Goal: Transaction & Acquisition: Download file/media

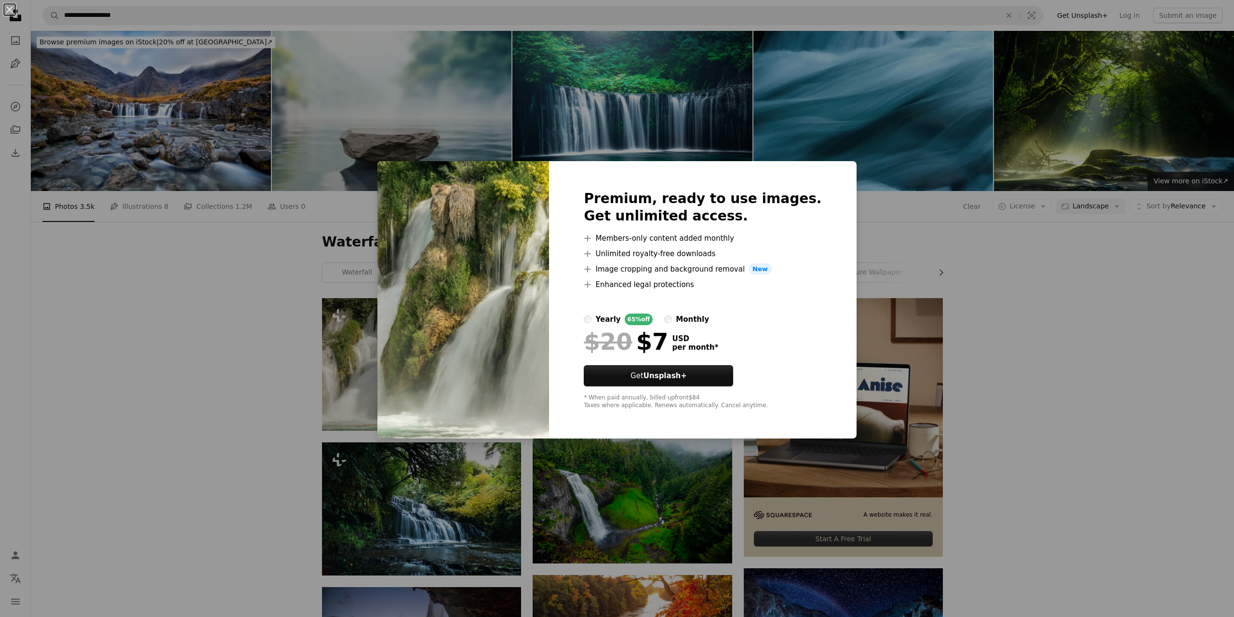
click at [211, 370] on div "An X shape Premium, ready to use images. Get unlimited access. A plus sign Memb…" at bounding box center [617, 308] width 1234 height 617
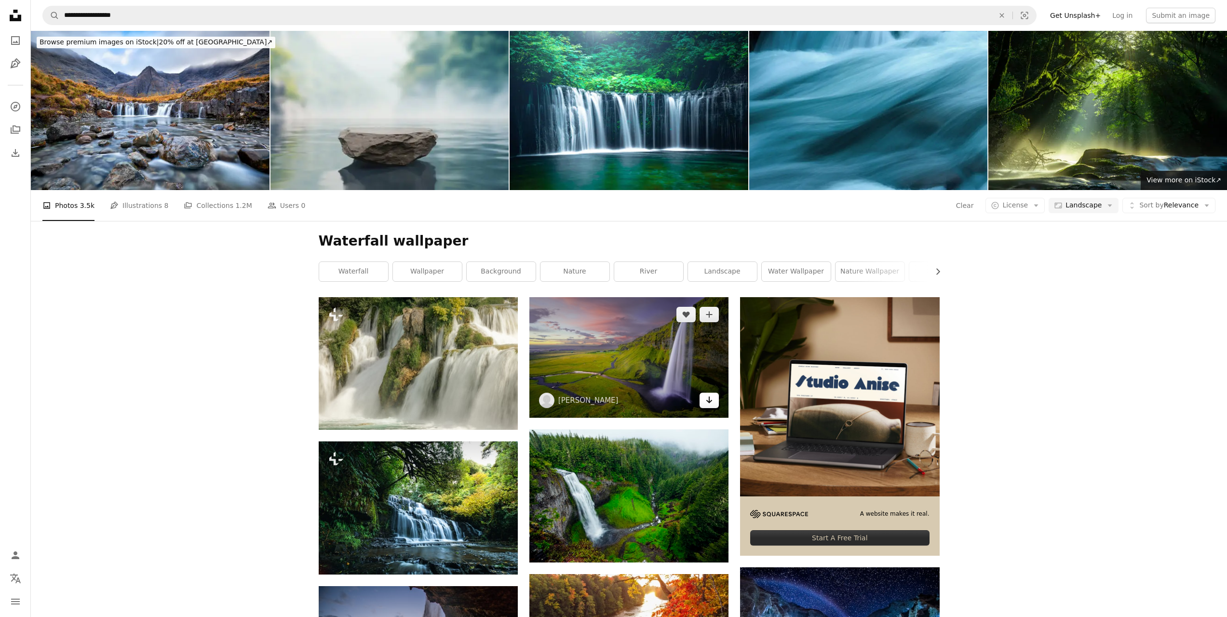
click at [709, 401] on icon "Download" at bounding box center [709, 399] width 6 height 7
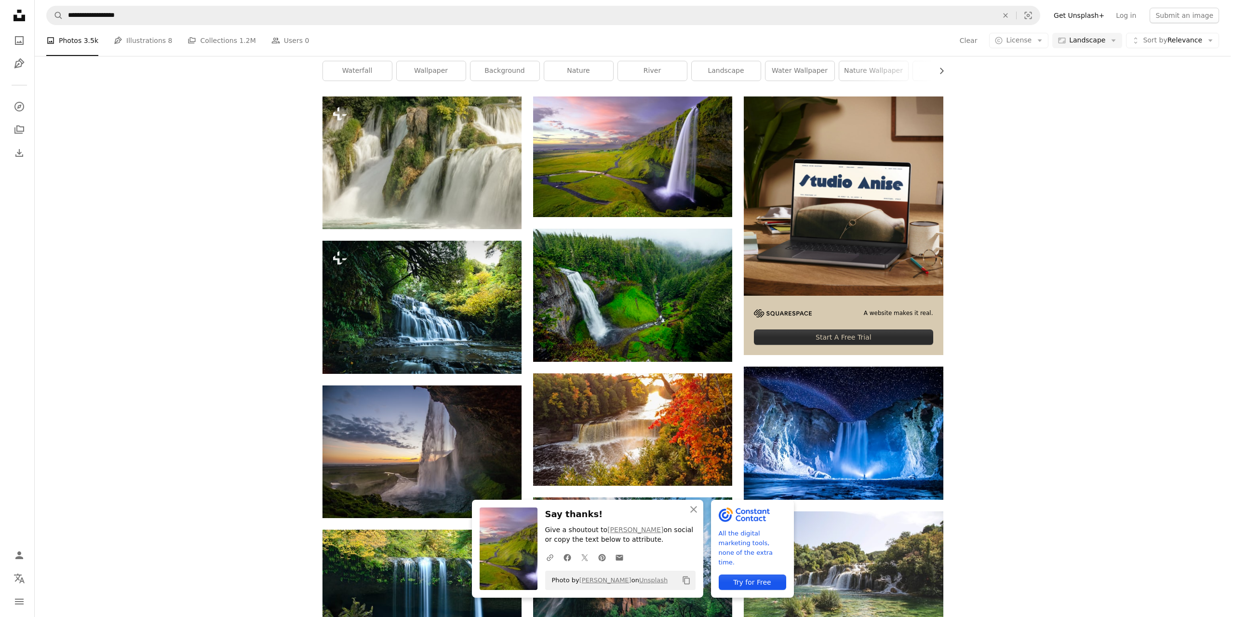
scroll to position [193, 0]
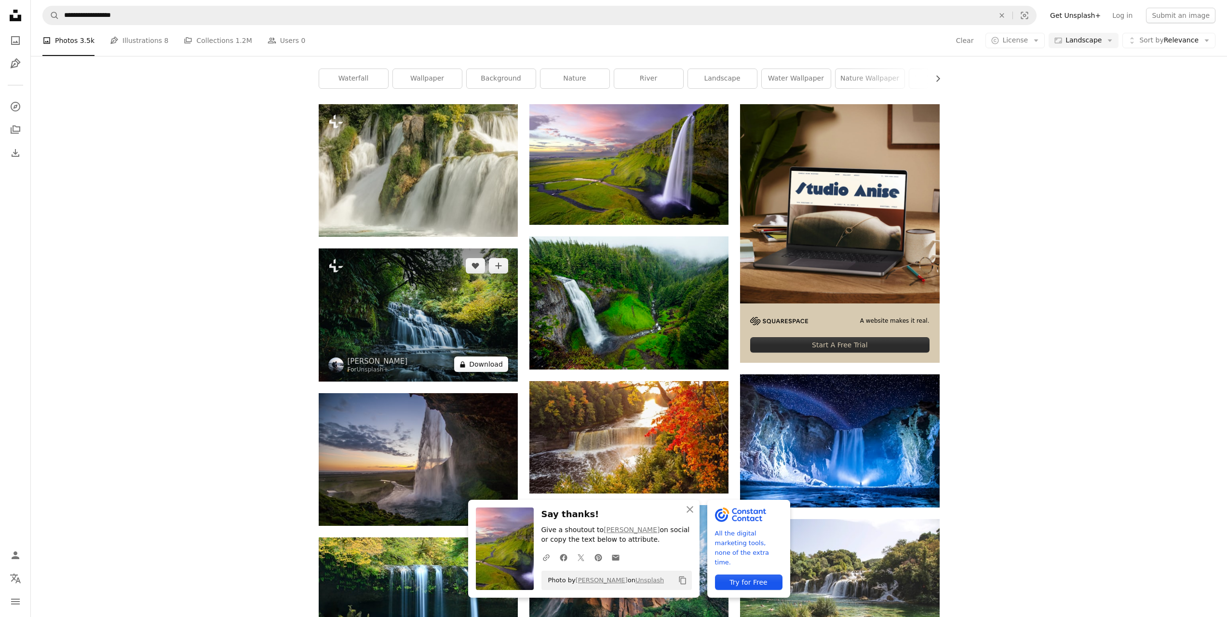
click at [487, 368] on button "A lock Download" at bounding box center [481, 363] width 54 height 15
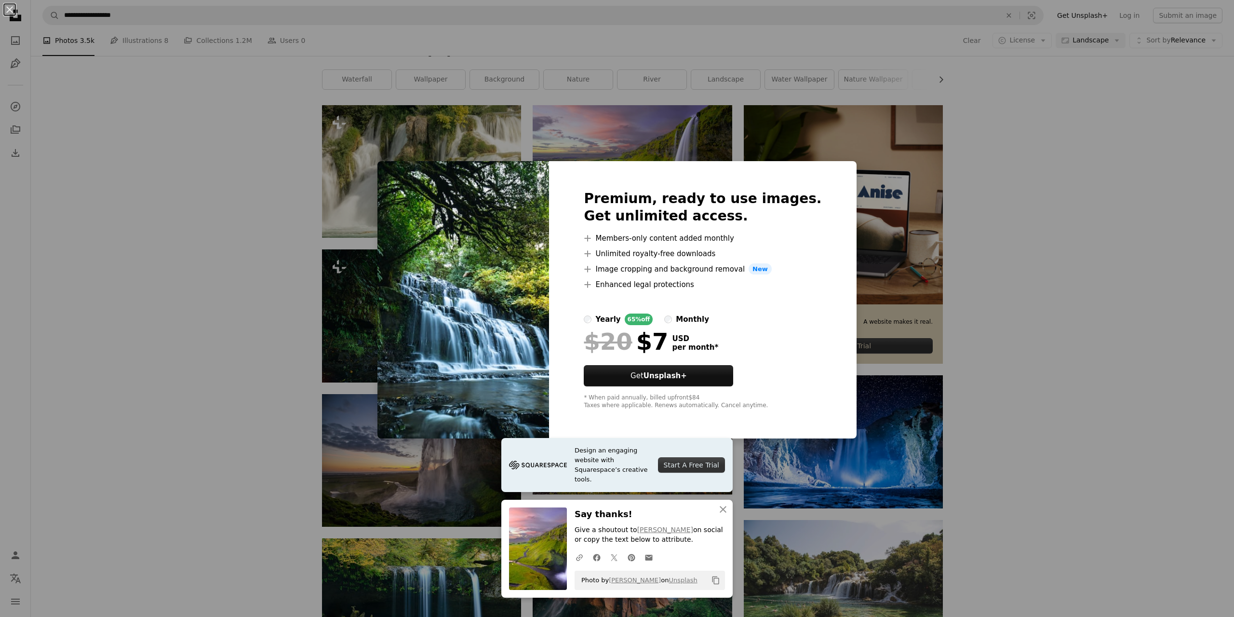
click at [109, 319] on div "An X shape Design an engaging website with Squarespace’s creative tools. Start …" at bounding box center [617, 308] width 1234 height 617
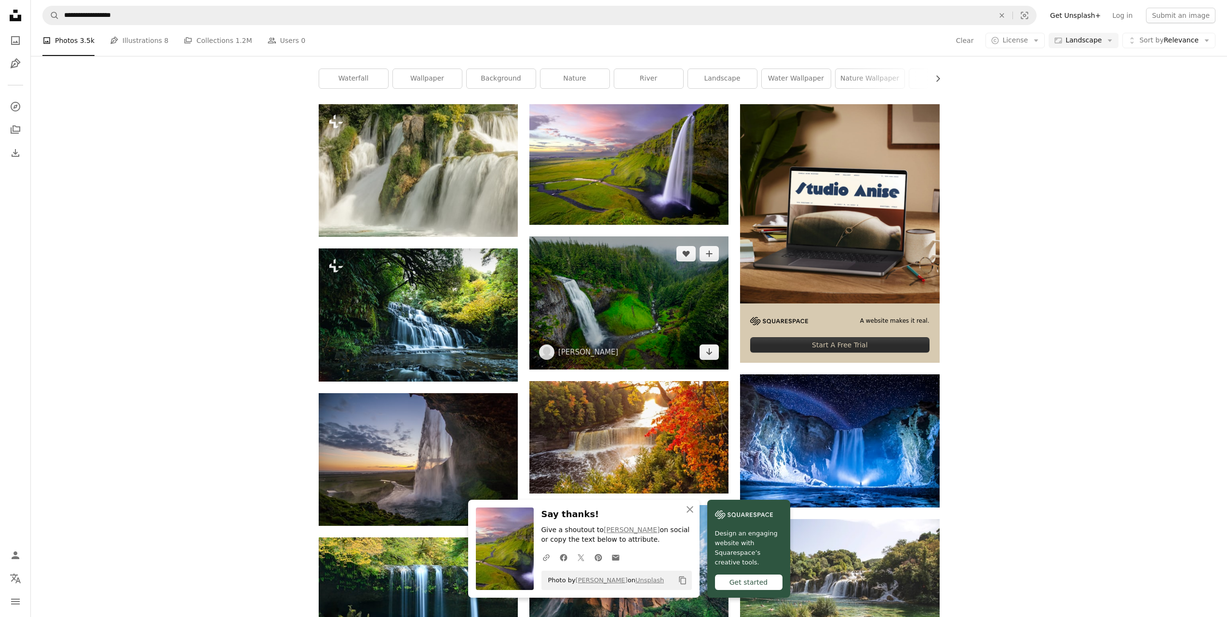
click at [613, 279] on img at bounding box center [628, 302] width 199 height 133
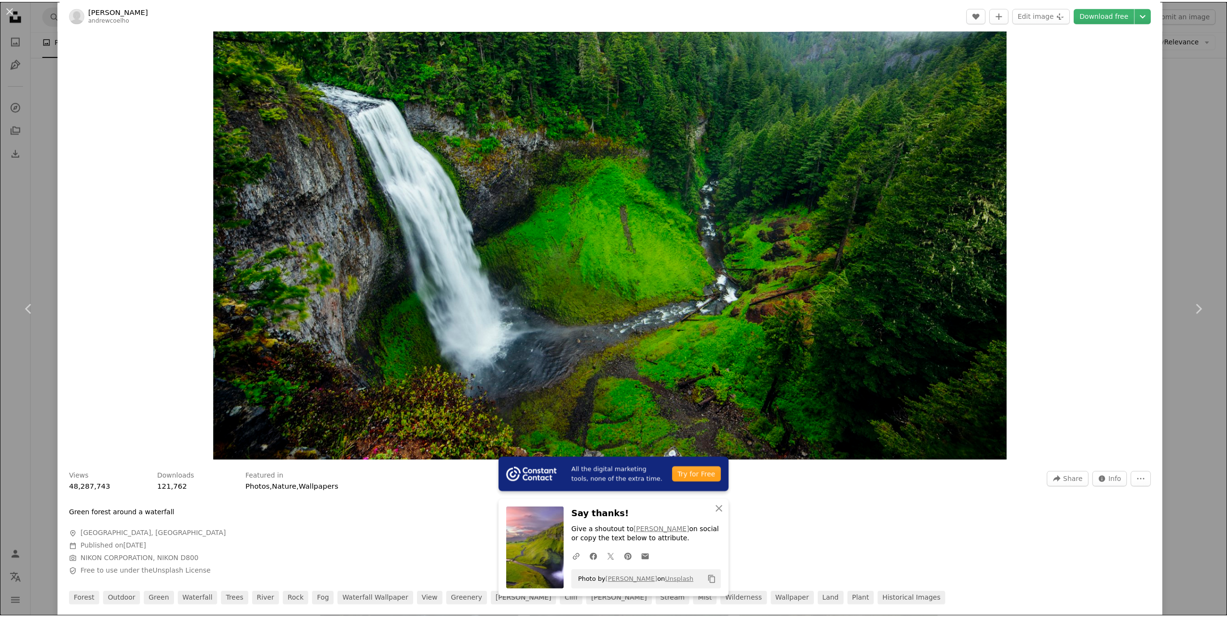
scroll to position [289, 0]
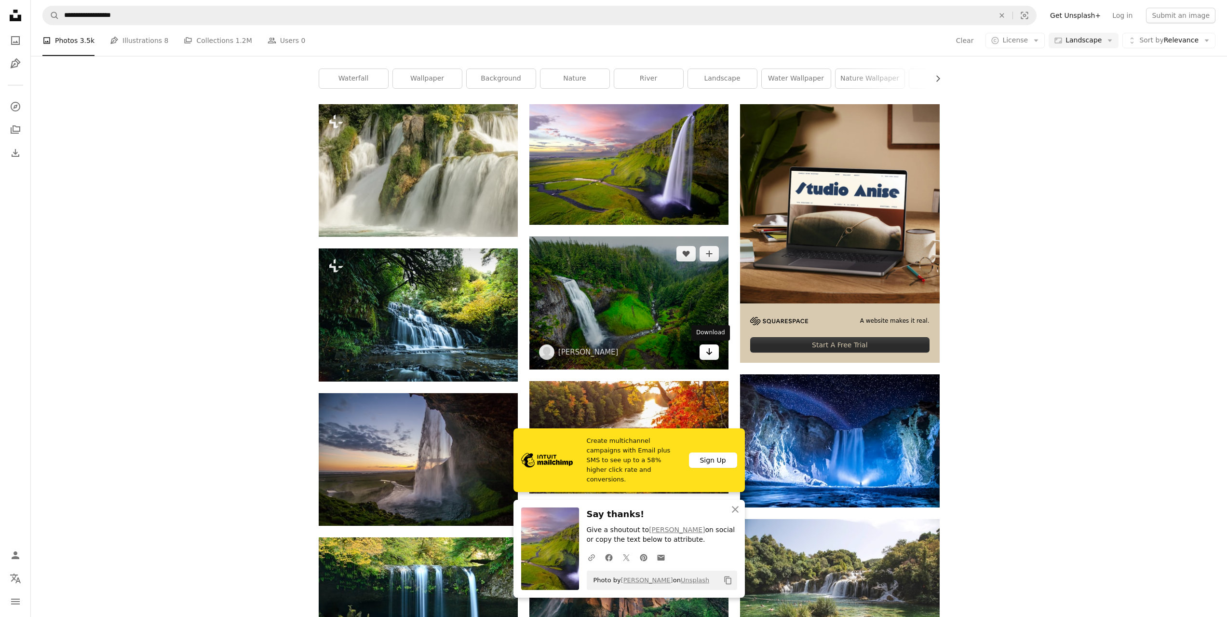
click at [711, 357] on icon "Arrow pointing down" at bounding box center [709, 352] width 8 height 12
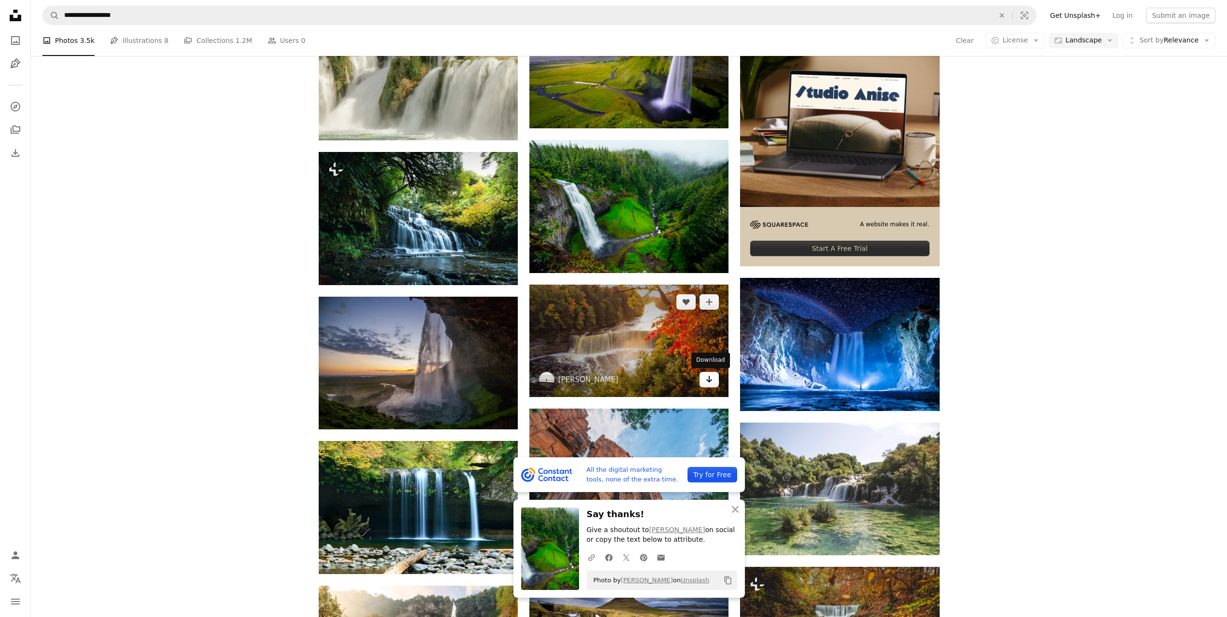
click at [709, 381] on icon "Download" at bounding box center [709, 379] width 6 height 7
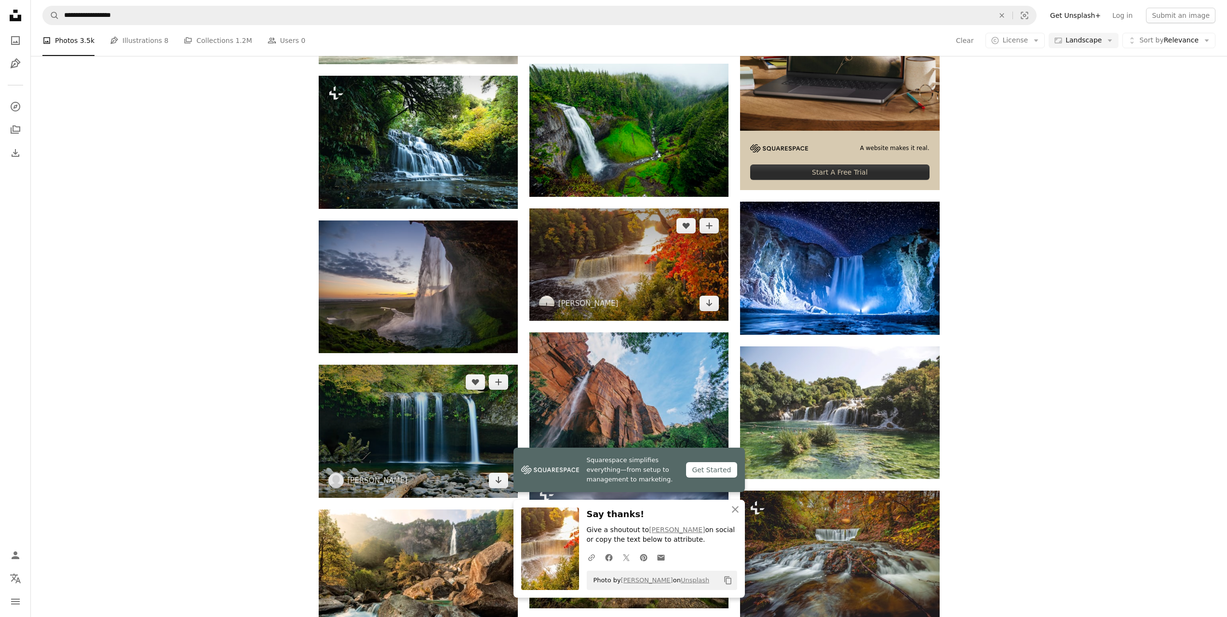
scroll to position [482, 0]
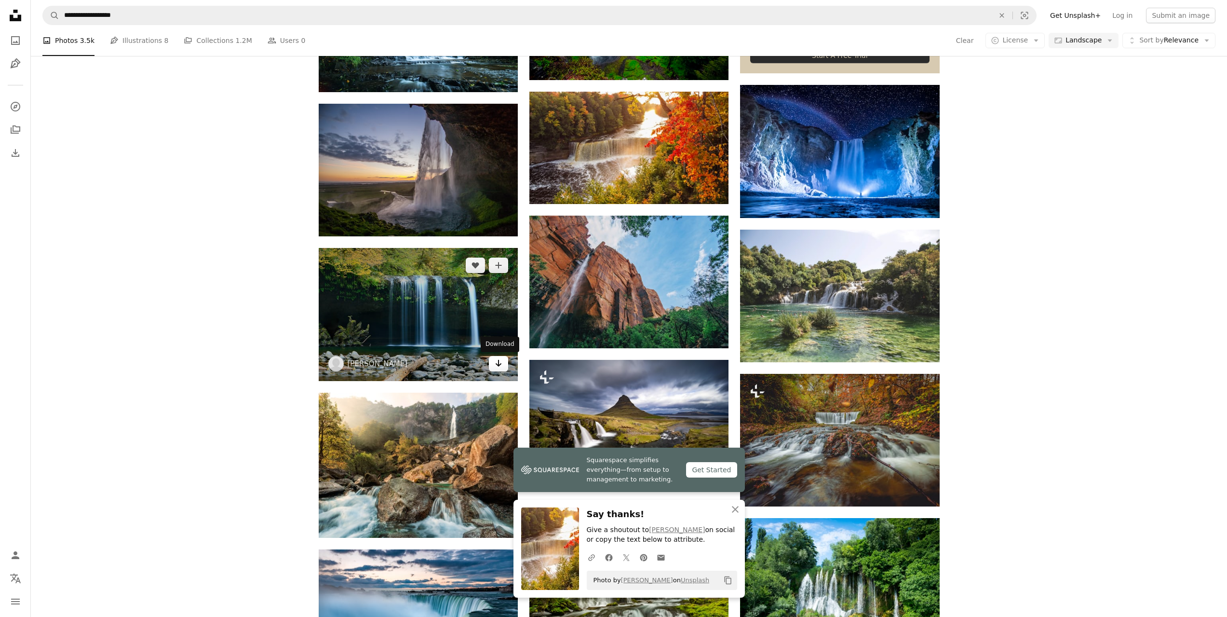
click at [497, 370] on link "Arrow pointing down" at bounding box center [498, 363] width 19 height 15
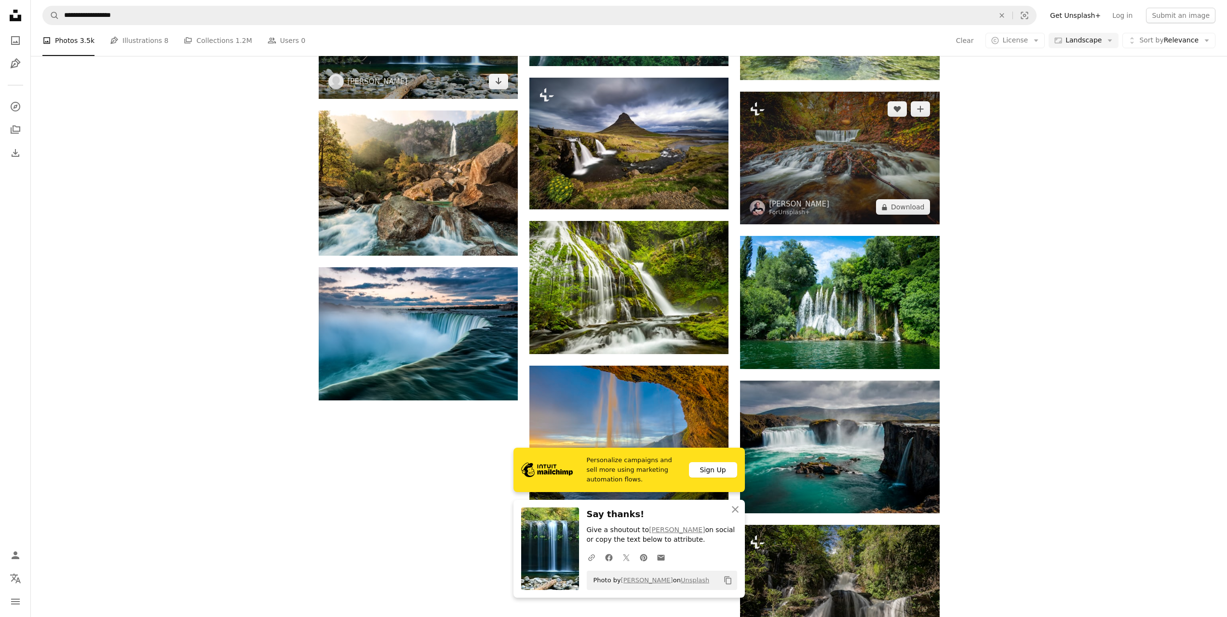
scroll to position [771, 0]
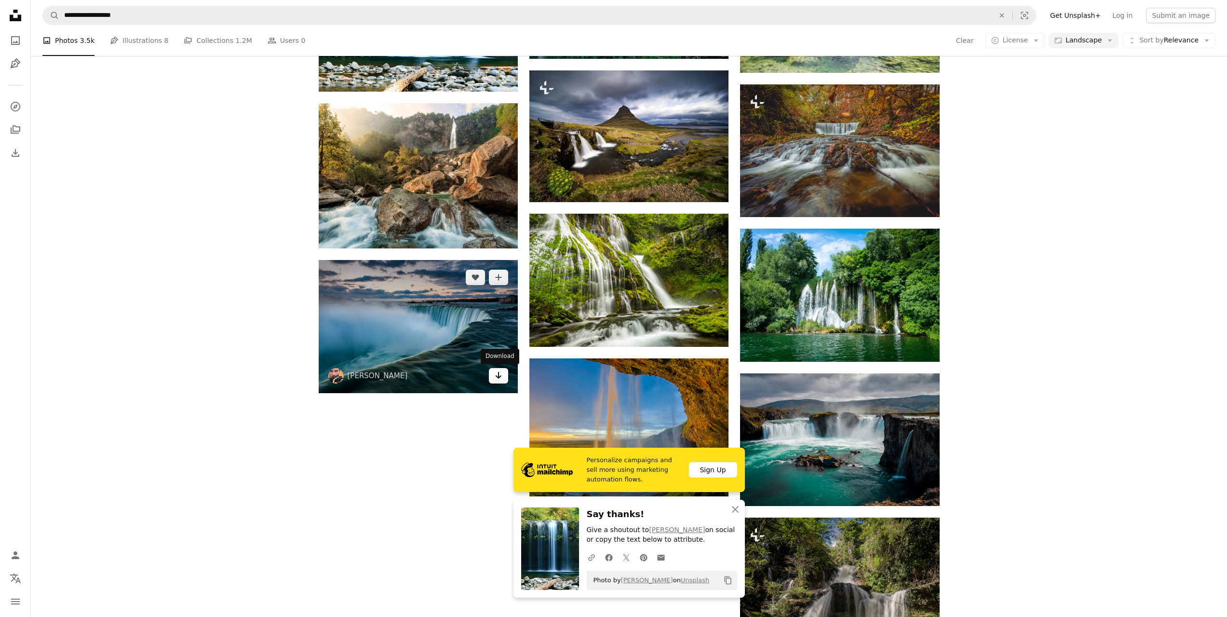
click at [496, 378] on icon "Arrow pointing down" at bounding box center [499, 375] width 8 height 12
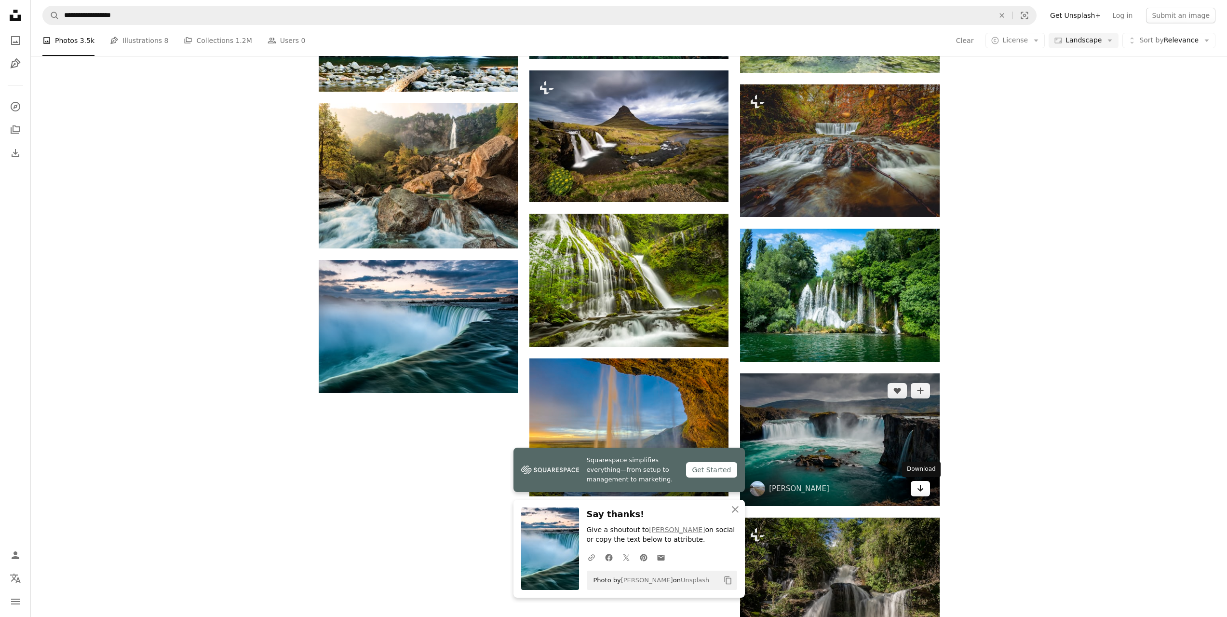
click at [922, 492] on icon "Arrow pointing down" at bounding box center [920, 488] width 8 height 12
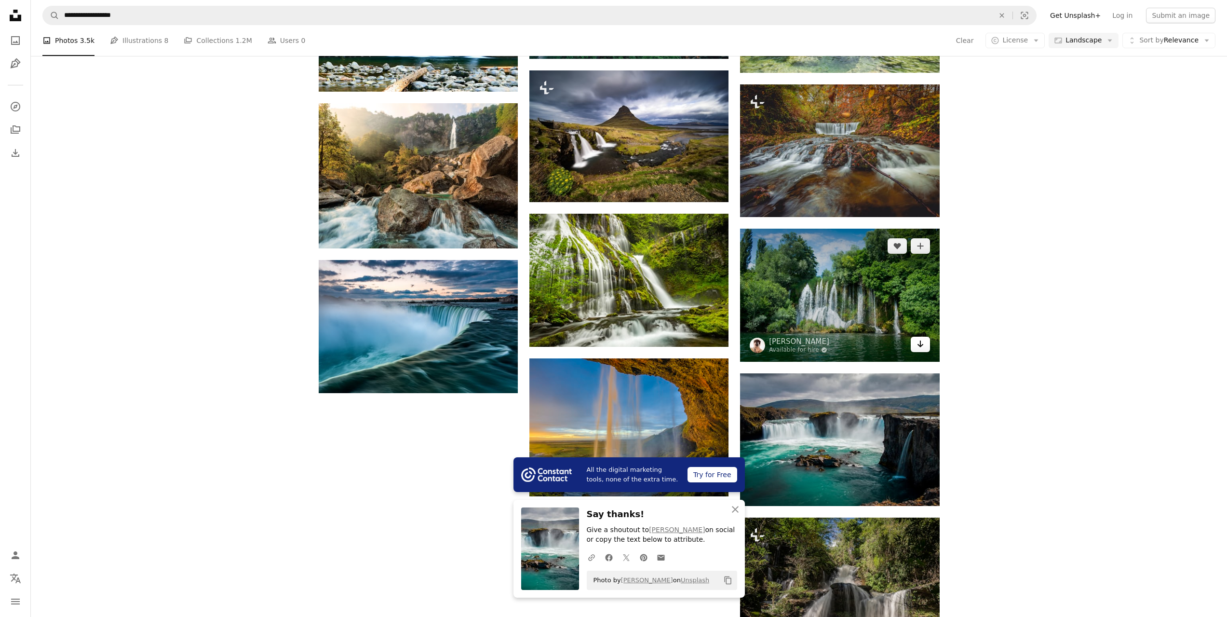
click at [919, 347] on icon "Arrow pointing down" at bounding box center [920, 344] width 8 height 12
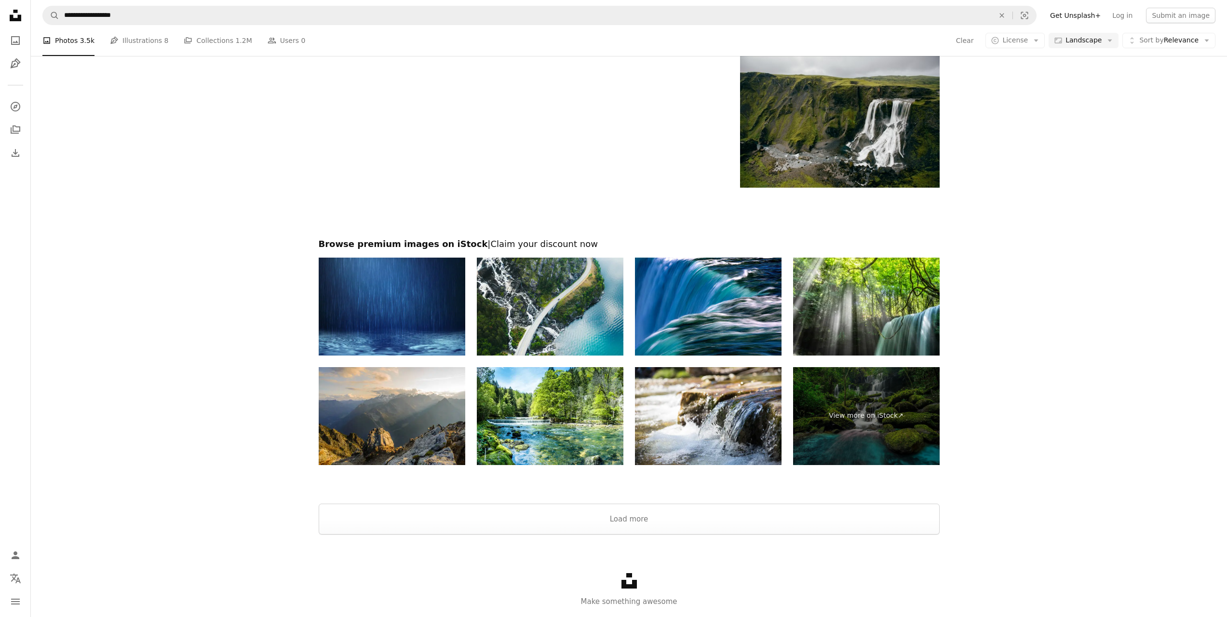
scroll to position [1406, 0]
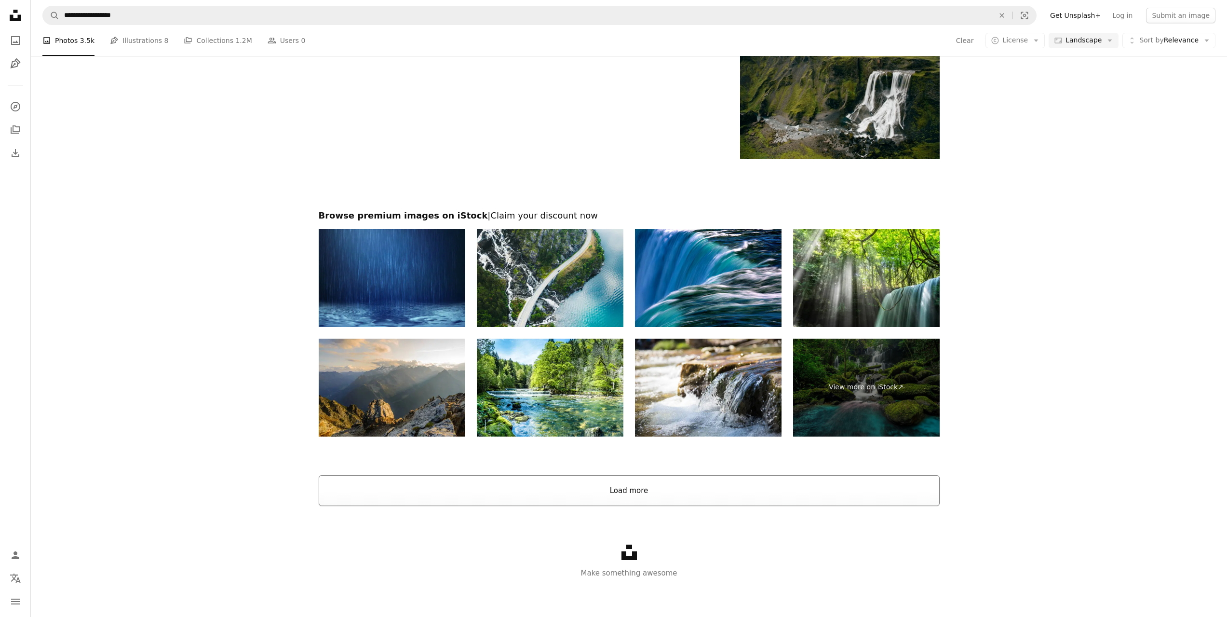
click at [629, 493] on button "Load more" at bounding box center [629, 490] width 621 height 31
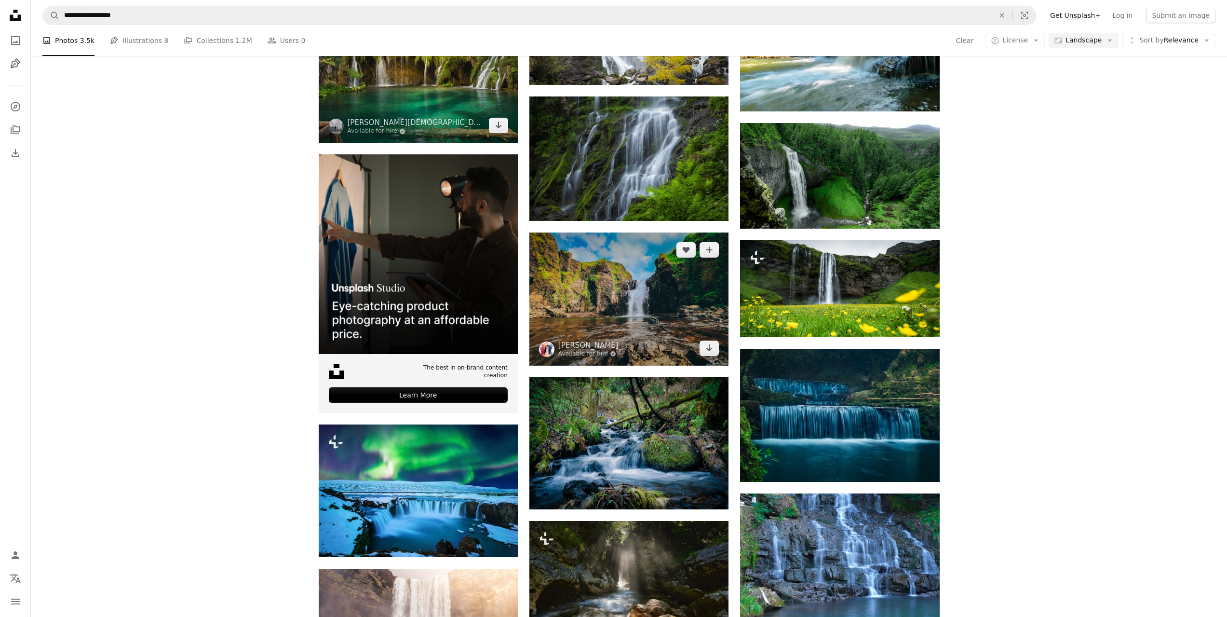
scroll to position [1454, 0]
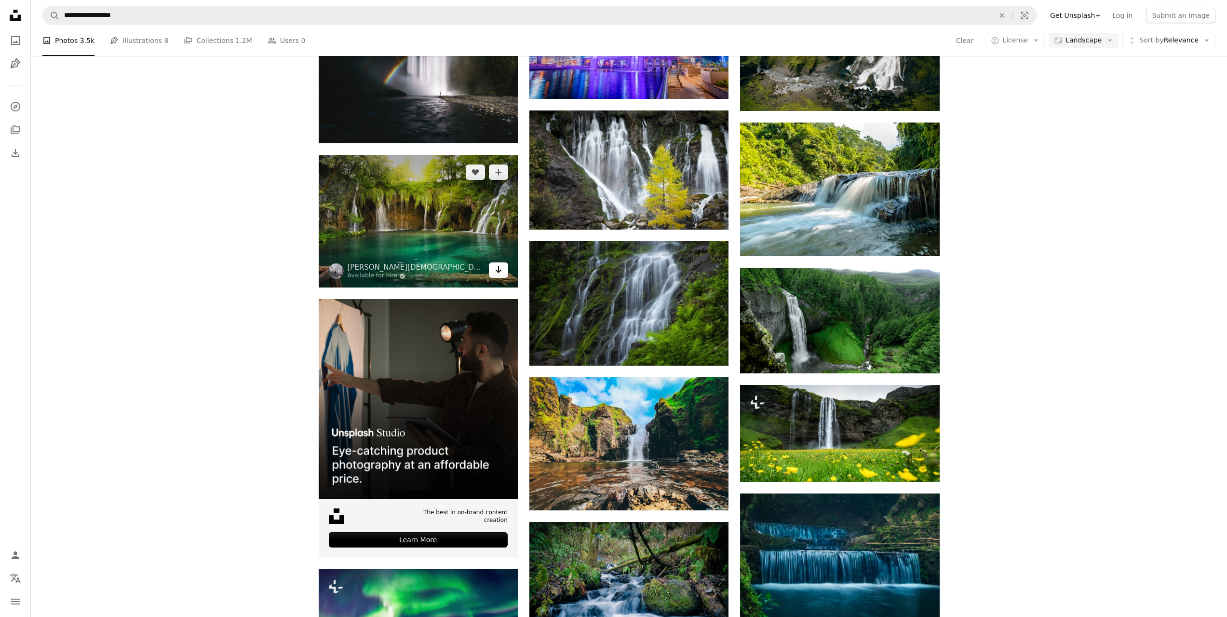
click at [497, 273] on icon "Arrow pointing down" at bounding box center [499, 270] width 8 height 12
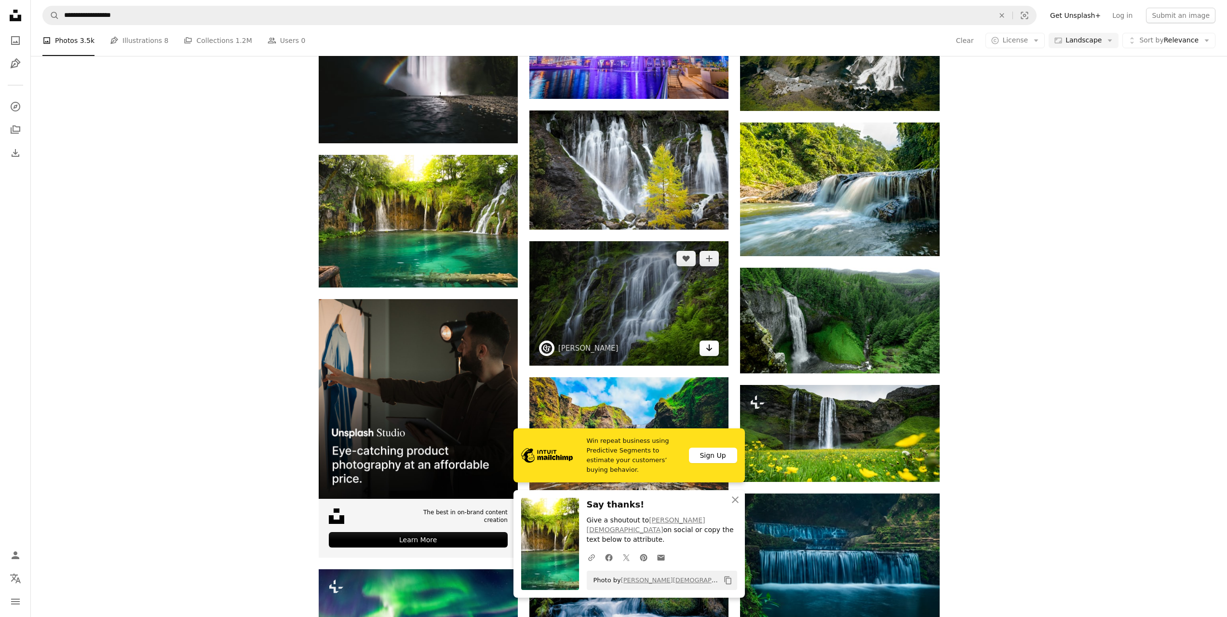
click at [709, 349] on icon "Download" at bounding box center [709, 347] width 6 height 7
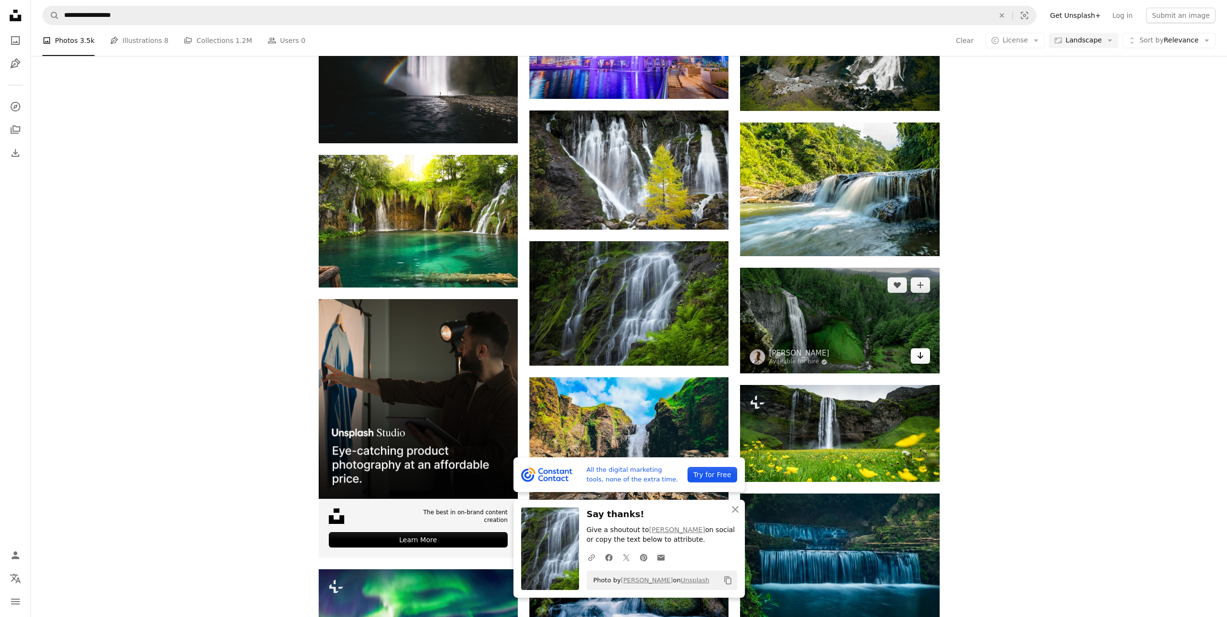
click at [917, 362] on link "Arrow pointing down" at bounding box center [920, 355] width 19 height 15
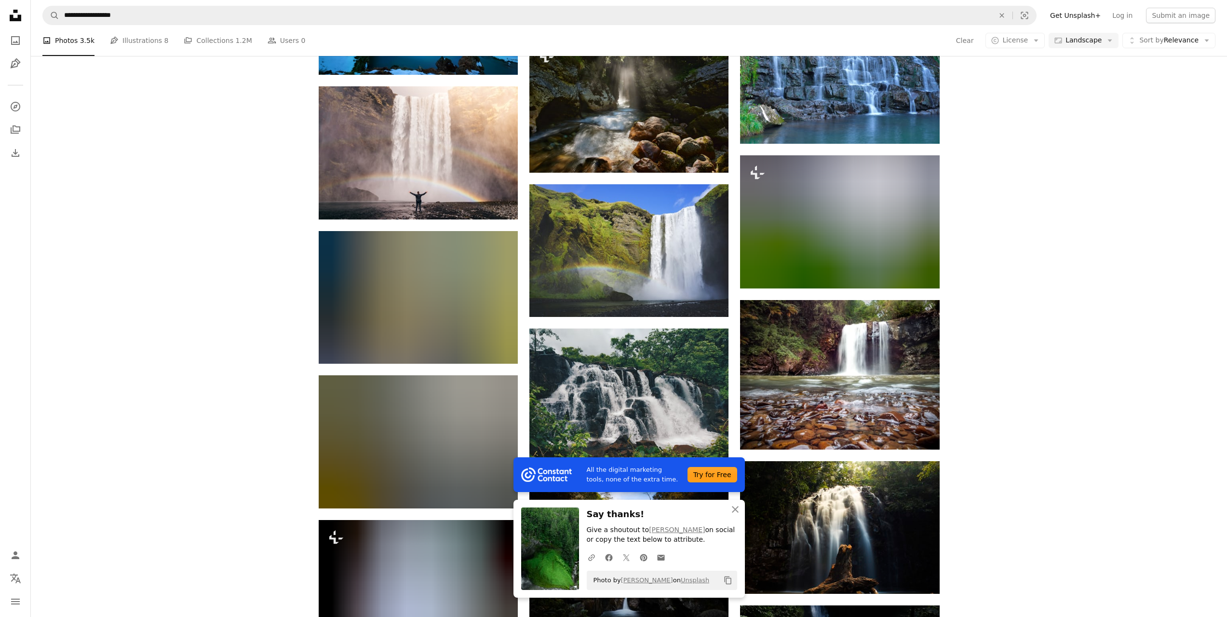
scroll to position [2226, 0]
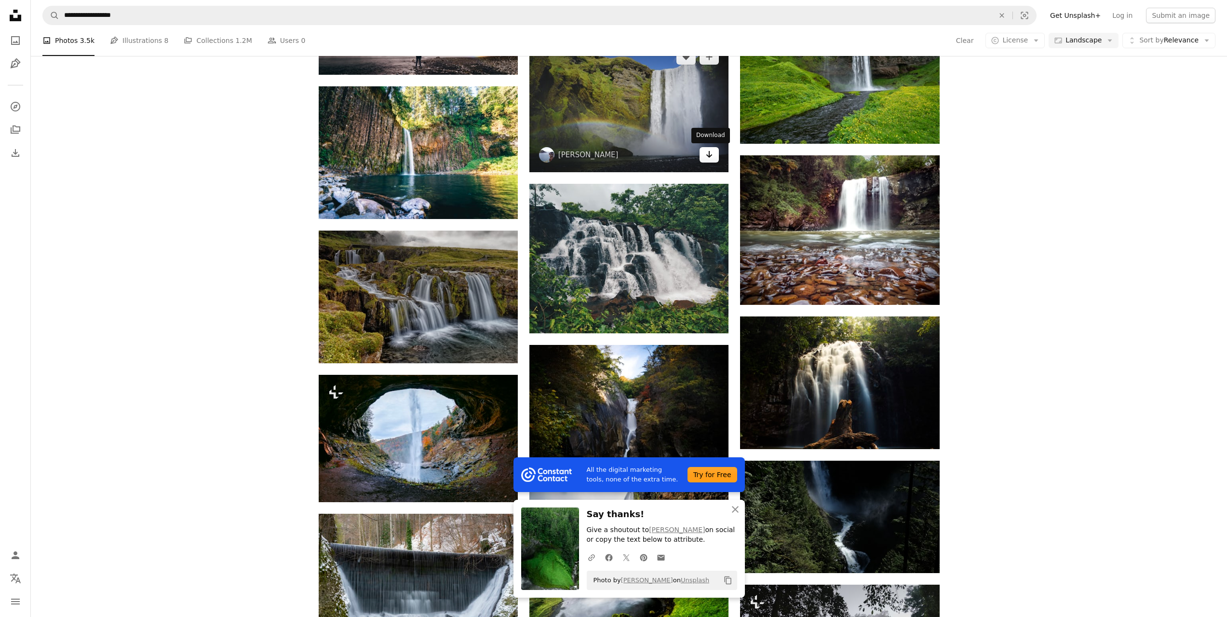
click at [711, 158] on icon "Arrow pointing down" at bounding box center [709, 154] width 8 height 12
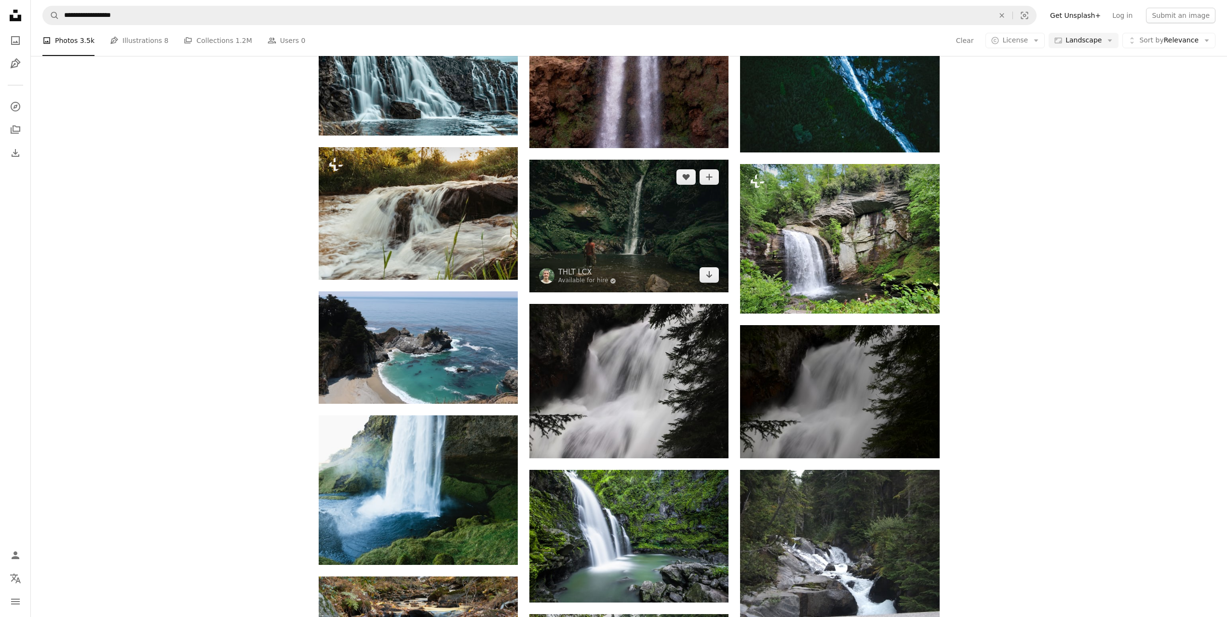
scroll to position [7480, 0]
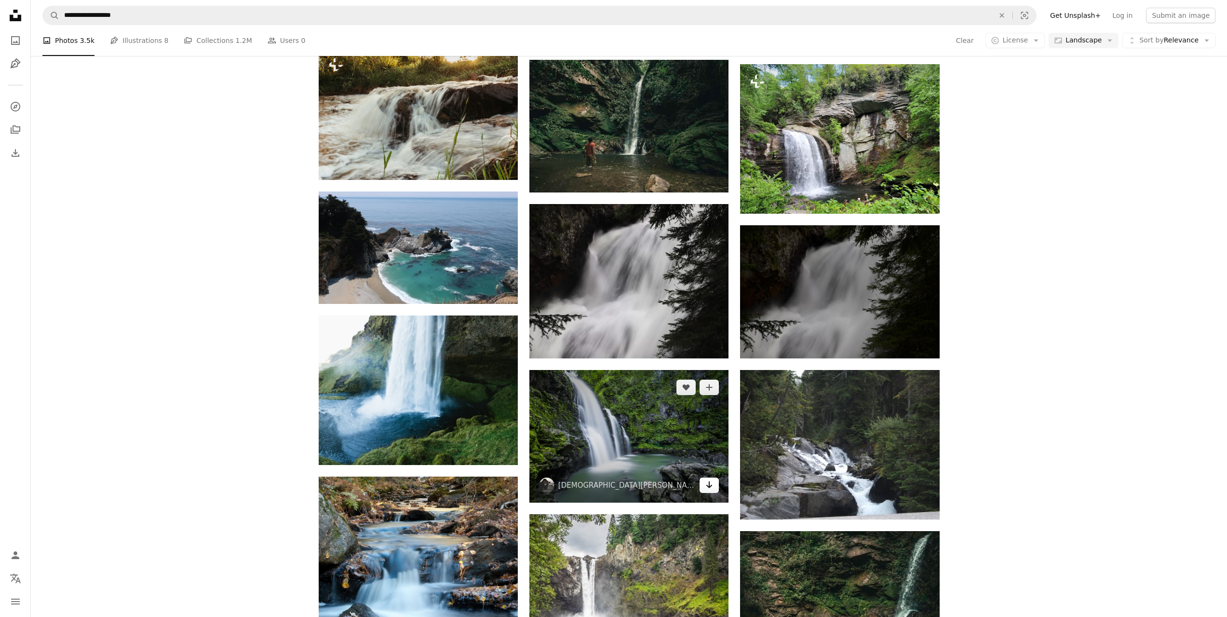
click at [707, 485] on icon "Download" at bounding box center [709, 484] width 6 height 7
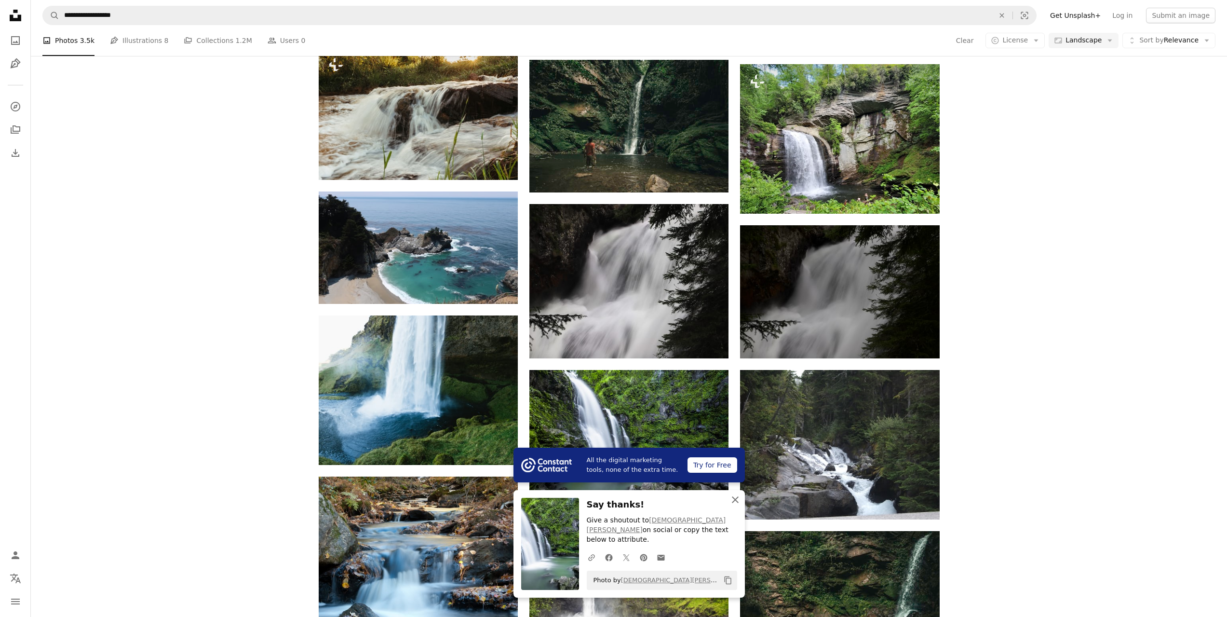
click at [738, 505] on icon "An X shape" at bounding box center [735, 500] width 12 height 12
